Goal: Check status: Check status

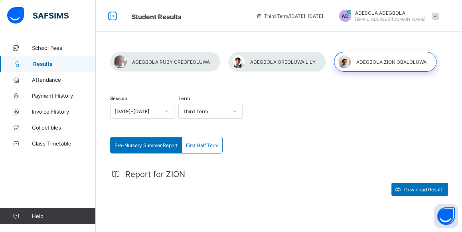
click at [279, 60] on div at bounding box center [277, 62] width 98 height 20
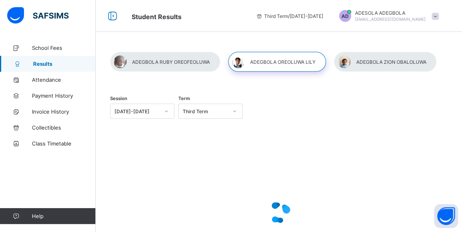
click at [262, 61] on div at bounding box center [277, 62] width 98 height 20
click at [297, 62] on div at bounding box center [277, 62] width 98 height 20
click at [265, 62] on div at bounding box center [277, 62] width 98 height 20
click at [257, 63] on div at bounding box center [277, 62] width 98 height 20
click at [276, 44] on div "Session [DATE]-[DATE] Term Third Term" at bounding box center [279, 170] width 366 height 261
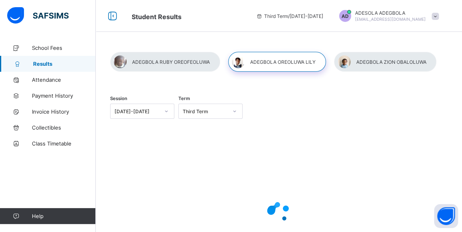
click at [273, 68] on div at bounding box center [277, 62] width 98 height 20
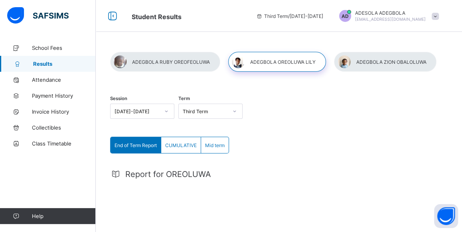
click at [152, 147] on span "End of Term Report" at bounding box center [136, 145] width 42 height 6
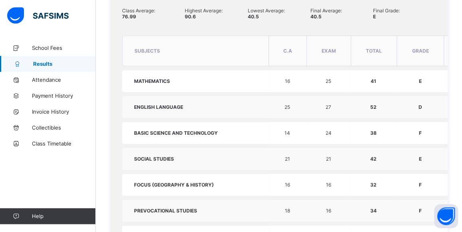
scroll to position [317, 0]
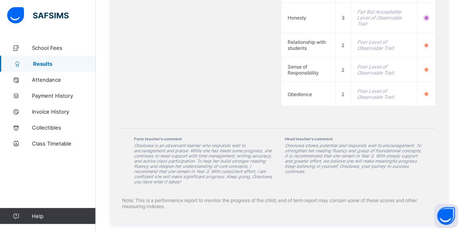
scroll to position [874, 0]
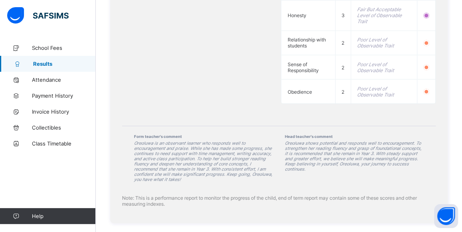
drag, startPoint x: 218, startPoint y: 115, endPoint x: 274, endPoint y: 118, distance: 55.5
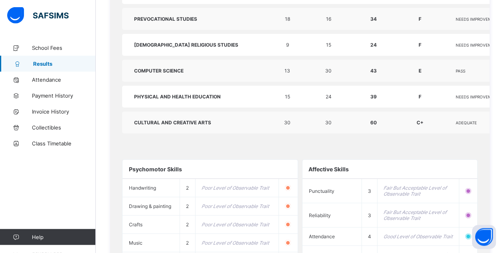
scroll to position [518, 0]
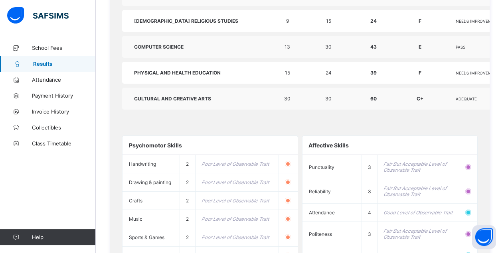
click at [462, 140] on div "Session [DATE]-[DATE] Term Third Term End of Term Report CUMULATIVE Mid term En…" at bounding box center [300, 22] width 408 height 1002
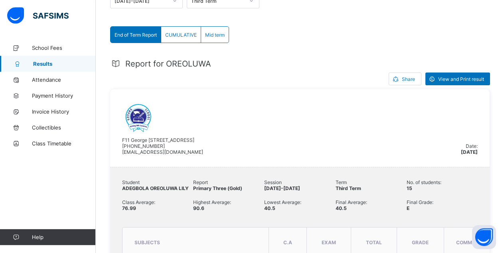
scroll to position [0, 0]
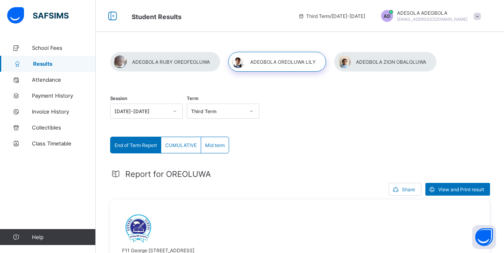
click at [182, 61] on div at bounding box center [165, 62] width 110 height 20
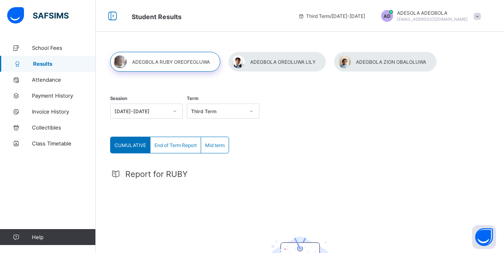
click at [168, 143] on span "End of Term Report" at bounding box center [175, 145] width 42 height 6
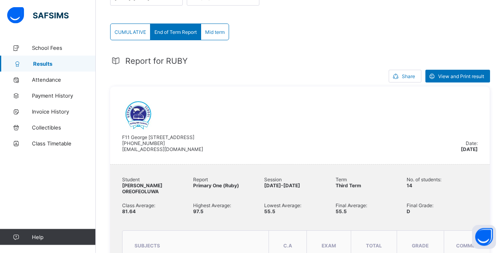
scroll to position [112, 0]
